Goal: Complete application form

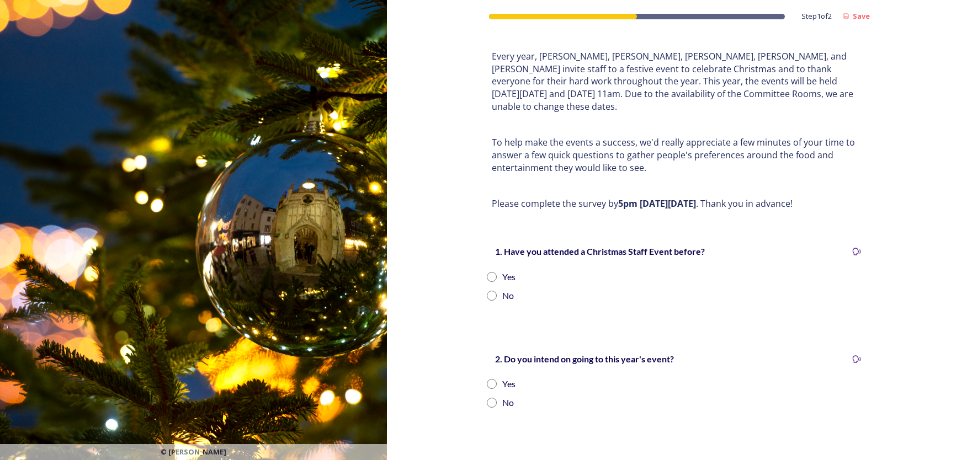
scroll to position [75, 0]
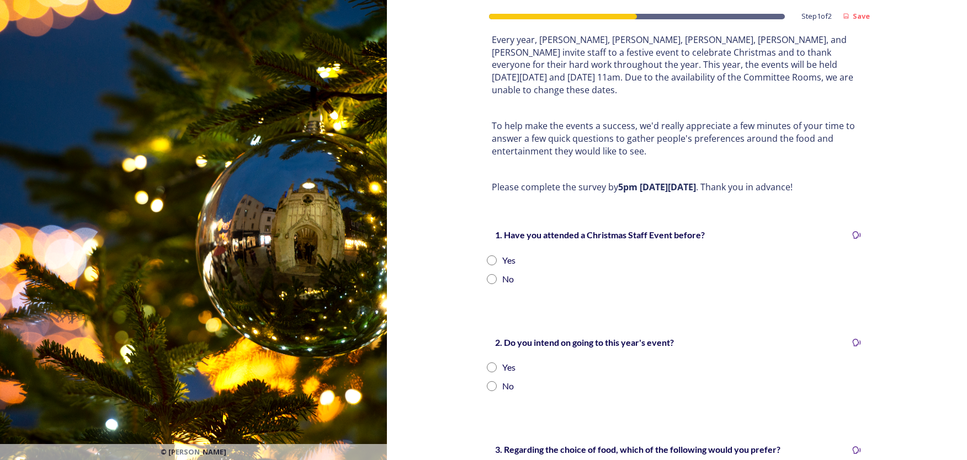
click at [490, 254] on div "Yes" at bounding box center [677, 260] width 380 height 13
radio input "true"
click at [488, 381] on input "radio" at bounding box center [492, 386] width 10 height 10
radio input "true"
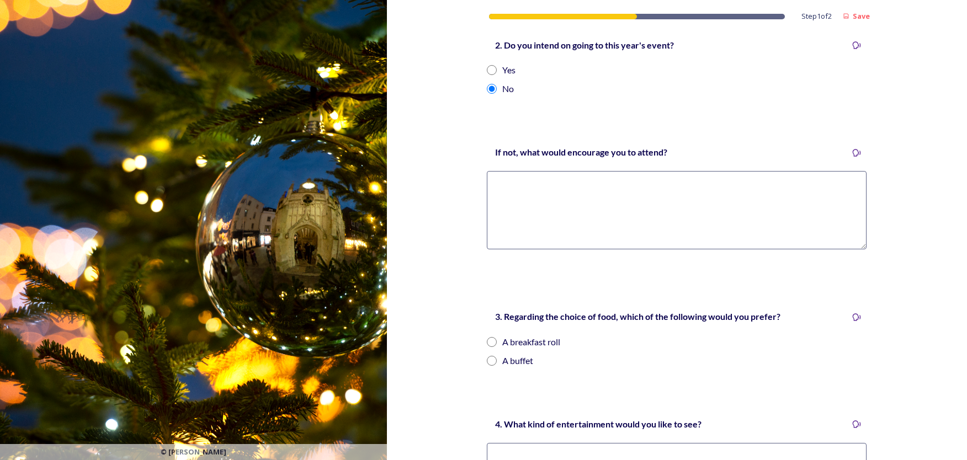
scroll to position [376, 0]
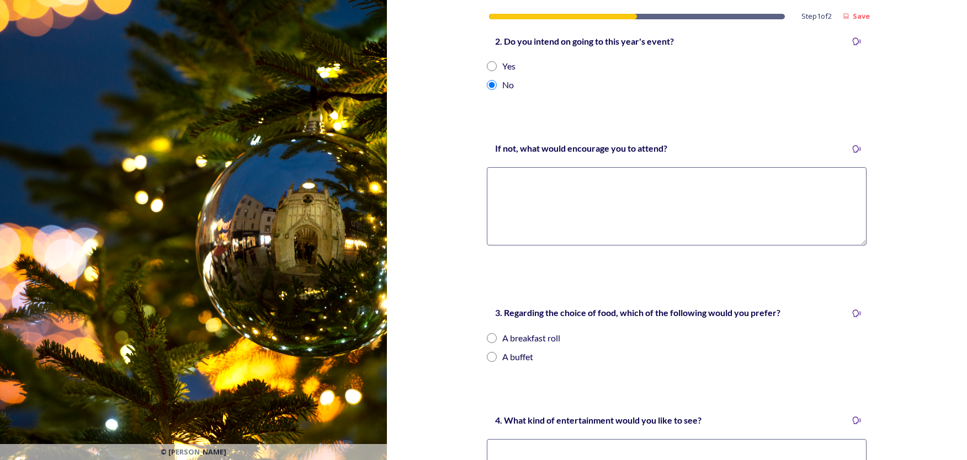
click at [493, 332] on div "A breakfast roll" at bounding box center [677, 338] width 380 height 13
radio input "true"
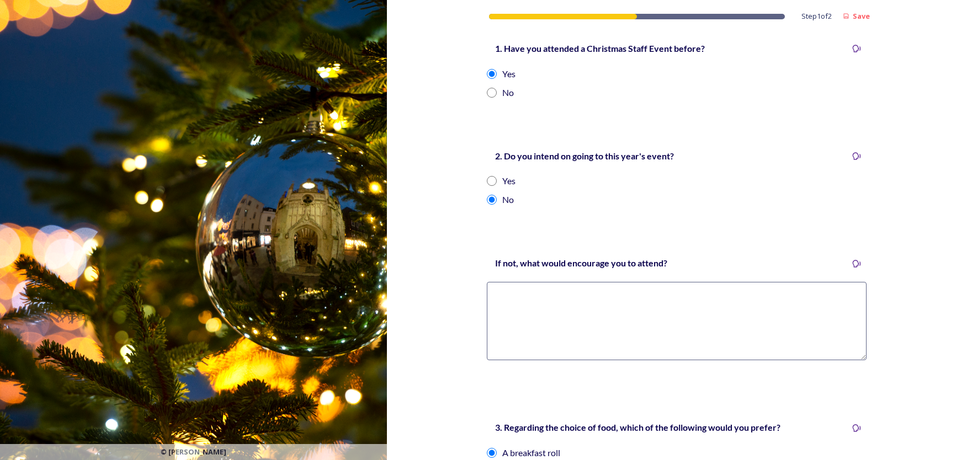
scroll to position [255, 0]
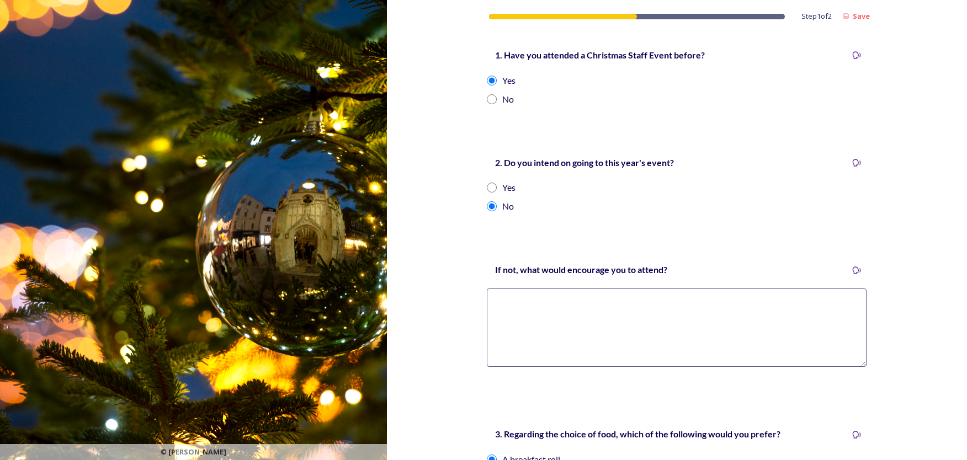
click at [654, 302] on textarea at bounding box center [677, 328] width 380 height 78
type textarea "bingo raffle no quizzes!"
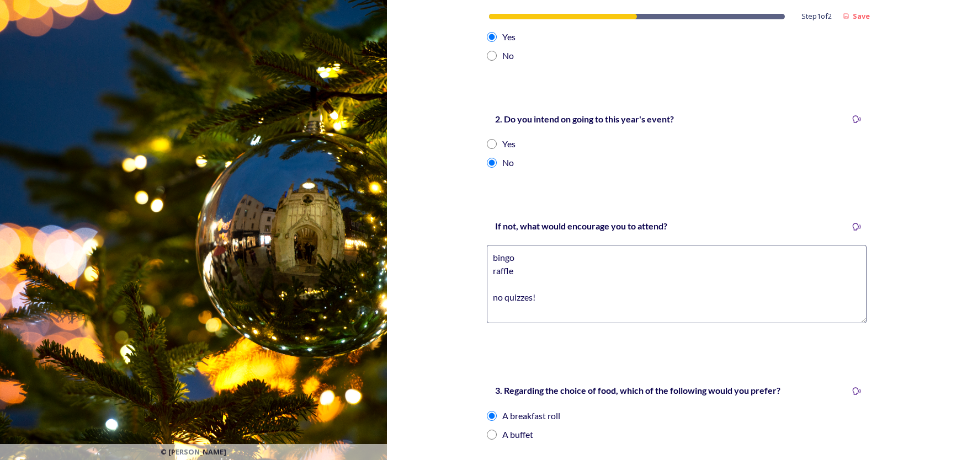
scroll to position [336, 0]
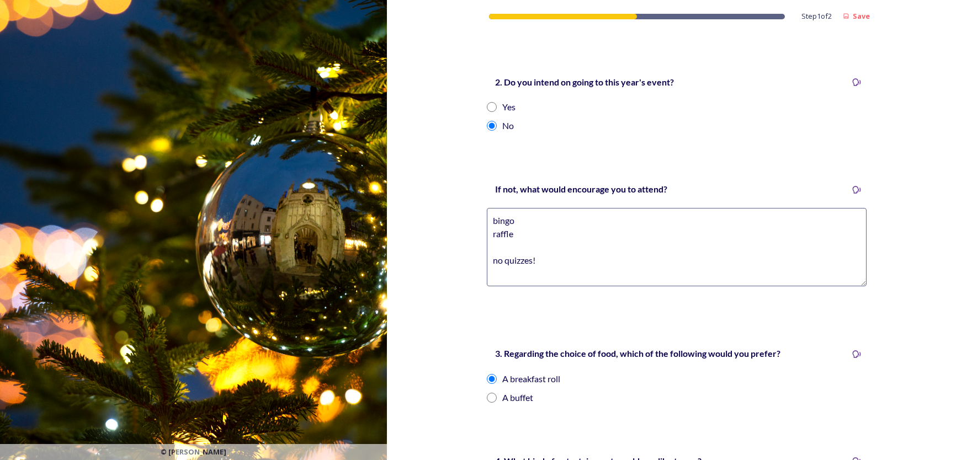
drag, startPoint x: 545, startPoint y: 261, endPoint x: 489, endPoint y: 212, distance: 73.9
click at [489, 212] on textarea "bingo raffle no quizzes!" at bounding box center [677, 247] width 380 height 78
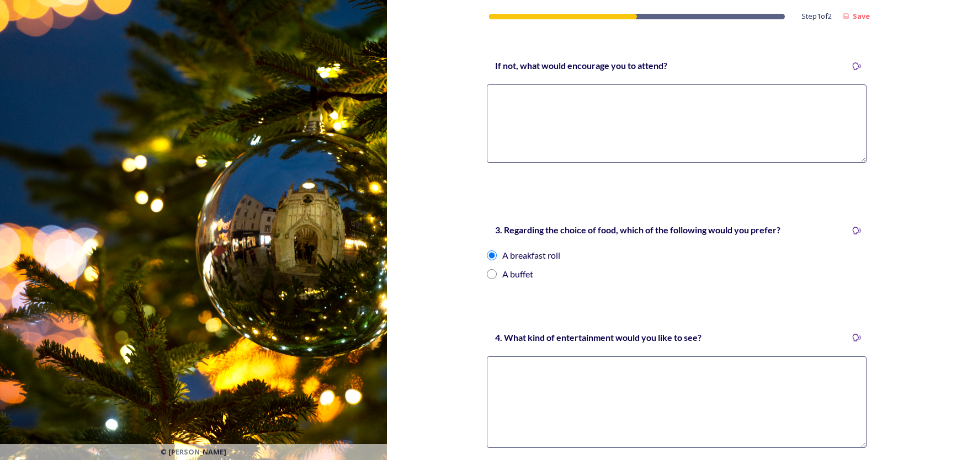
paste textarea "bingo raffle no quizzes!"
click at [605, 376] on textarea at bounding box center [677, 403] width 380 height 92
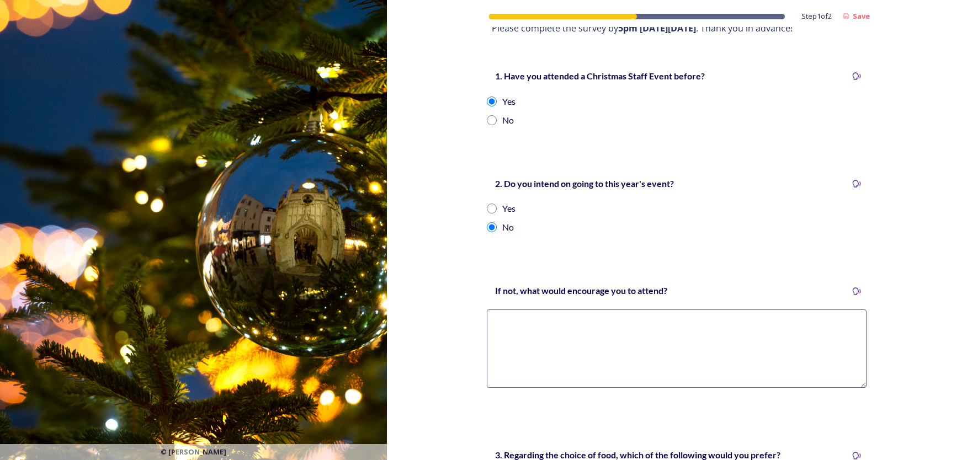
scroll to position [221, 0]
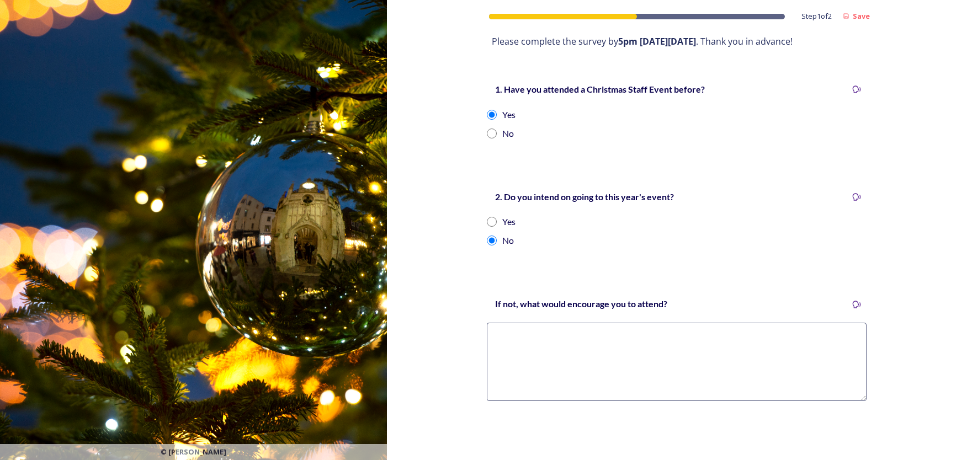
type textarea "bingo raffle no quizzes!"
click at [635, 333] on textarea at bounding box center [677, 362] width 380 height 78
click at [570, 324] on textarea "last year was on mant peoples non working days." at bounding box center [677, 362] width 380 height 78
click at [688, 326] on textarea "last year was on many peoples non working days." at bounding box center [677, 362] width 380 height 78
drag, startPoint x: 604, startPoint y: 325, endPoint x: 571, endPoint y: 324, distance: 32.6
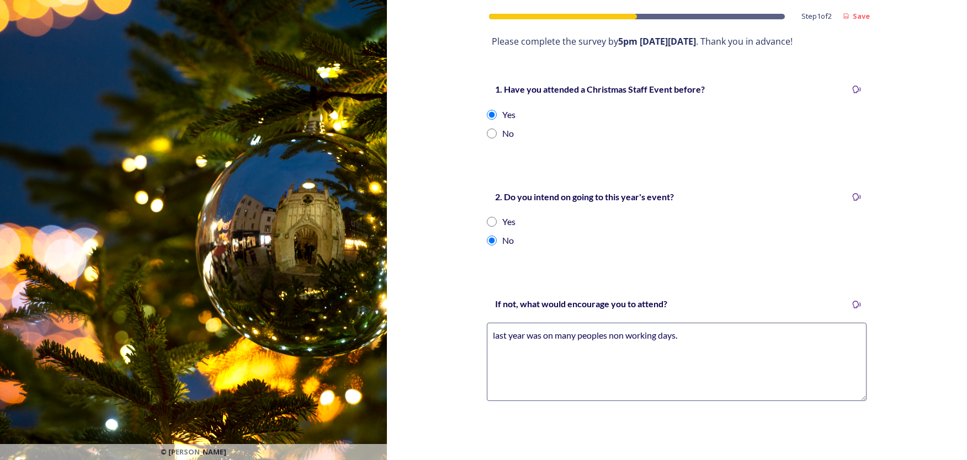
click at [571, 324] on textarea "last year was on many peoples non working days." at bounding box center [677, 362] width 380 height 78
click at [660, 323] on textarea "last year was on my non working days." at bounding box center [677, 362] width 380 height 78
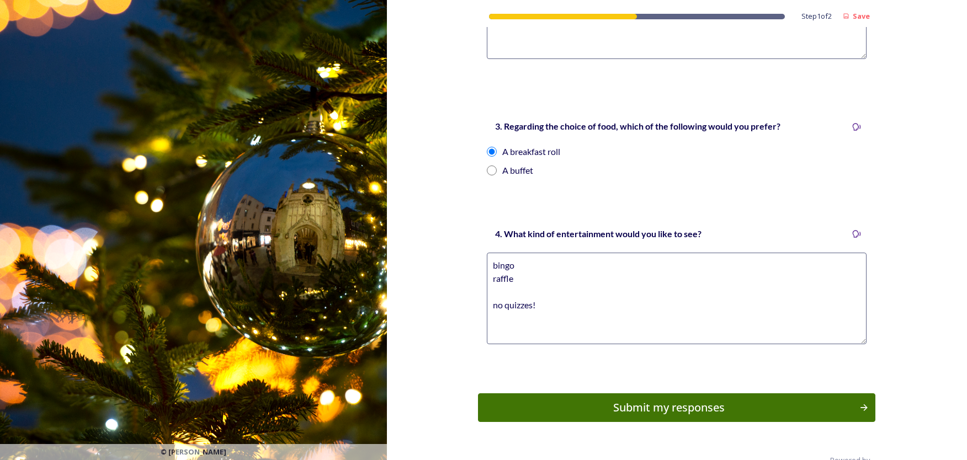
scroll to position [576, 0]
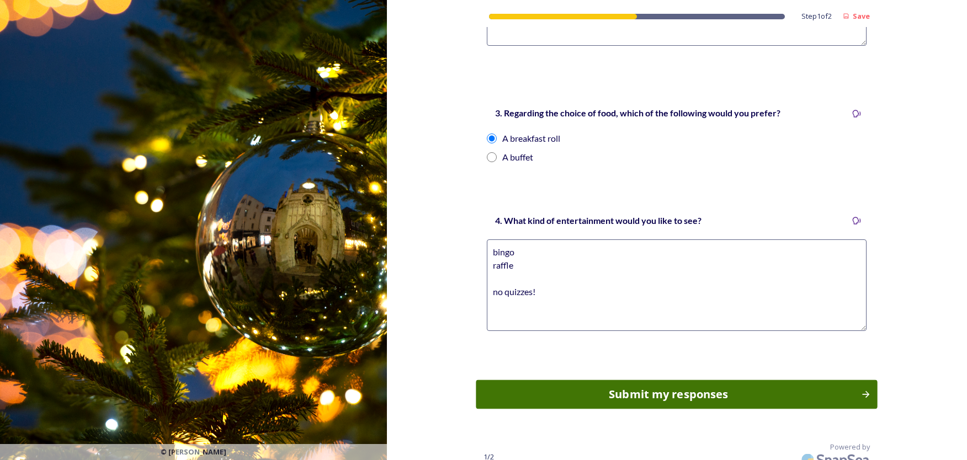
type textarea "last year was on my non working days. need to vary to day of the week to captur…"
click at [671, 392] on button "Submit my responses" at bounding box center [676, 394] width 401 height 29
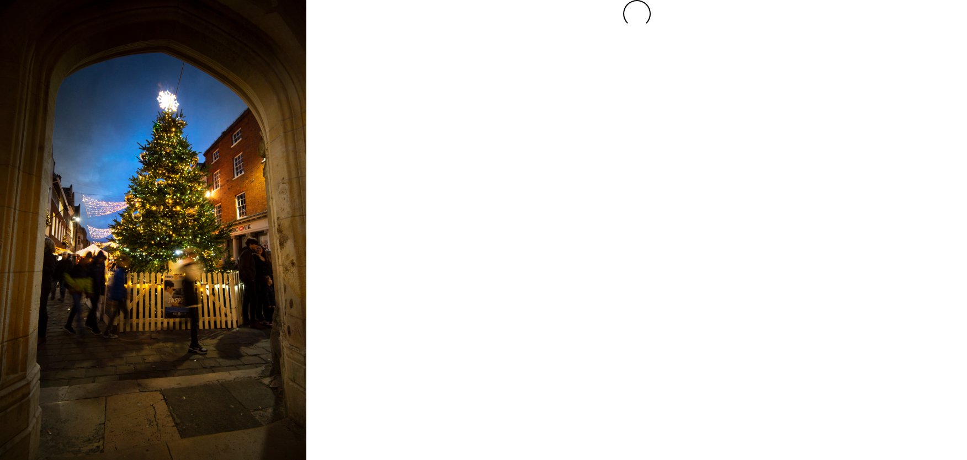
scroll to position [0, 0]
